Goal: Communication & Community: Connect with others

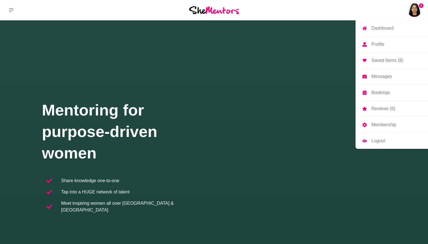
click at [418, 13] on img at bounding box center [414, 10] width 14 height 14
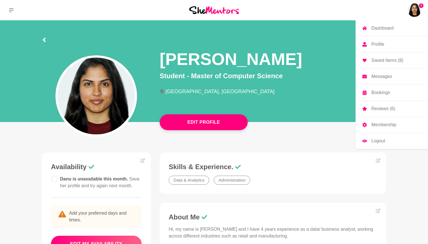
click at [381, 79] on p "Messages" at bounding box center [381, 76] width 21 height 5
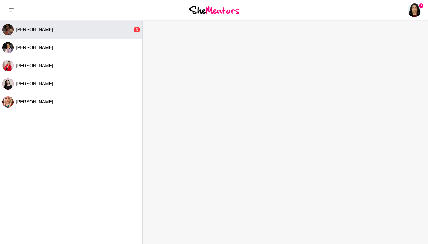
click at [82, 27] on div "[PERSON_NAME]" at bounding box center [74, 30] width 117 height 6
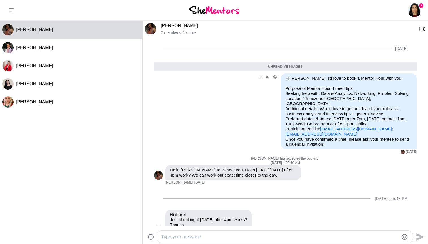
scroll to position [14, 0]
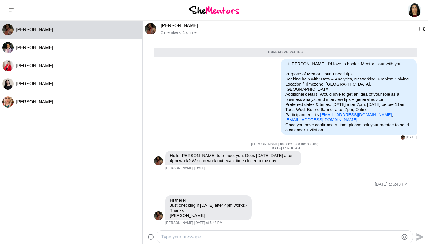
click at [202, 235] on textarea "Type your message" at bounding box center [279, 237] width 237 height 7
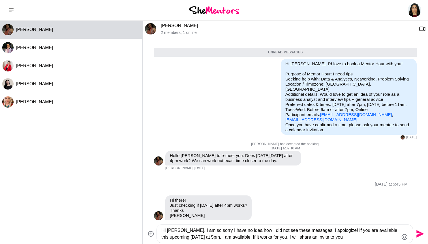
type textarea "Hi [PERSON_NAME], I am so sorry I have no idea how I did not see these messages…"
click at [418, 232] on icon "Send" at bounding box center [420, 235] width 8 height 8
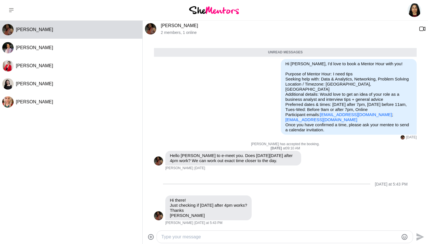
scroll to position [69, 0]
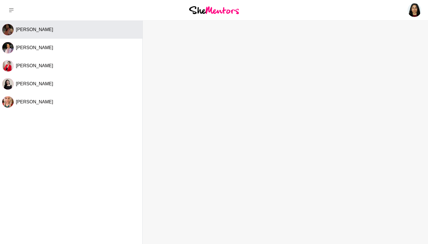
click at [104, 36] on button "[PERSON_NAME]" at bounding box center [71, 30] width 142 height 18
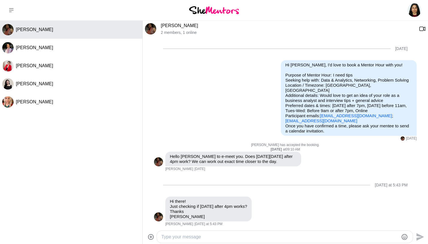
scroll to position [56, 0]
